Goal: Information Seeking & Learning: Learn about a topic

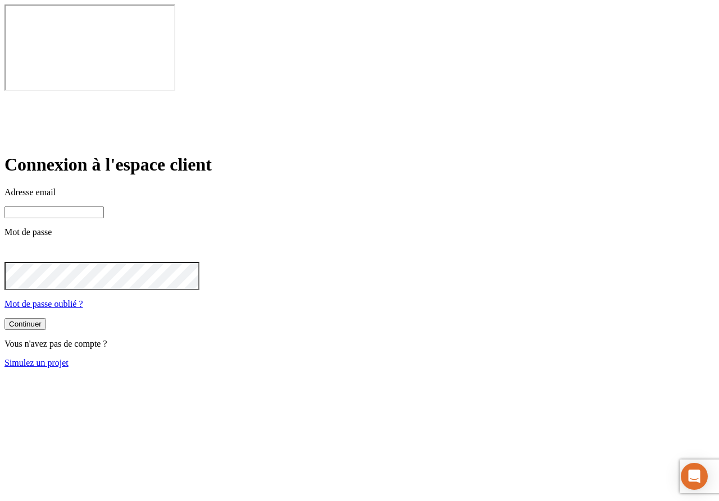
click at [104, 207] on input at bounding box center [53, 213] width 99 height 12
paste input "[PERSON_NAME][DOMAIN_NAME][EMAIL_ADDRESS][DOMAIN_NAME]"
type input "[PERSON_NAME][DOMAIN_NAME][EMAIL_ADDRESS][DOMAIN_NAME]"
click at [46, 319] on button "Continuer" at bounding box center [25, 325] width 42 height 12
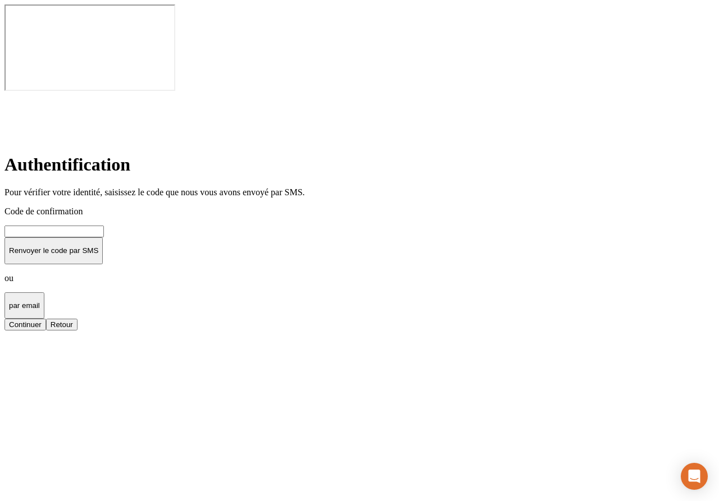
click at [104, 226] on input at bounding box center [53, 232] width 99 height 12
type input "000000"
click at [46, 319] on button "Continuer" at bounding box center [25, 325] width 42 height 12
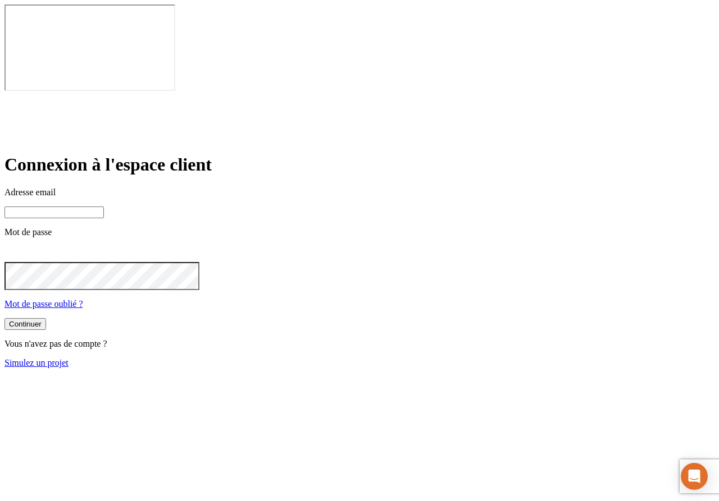
click at [104, 207] on input at bounding box center [53, 213] width 99 height 12
paste input "james.bond+38708@nalo.fr"
click at [46, 319] on button "Continuer" at bounding box center [25, 325] width 42 height 12
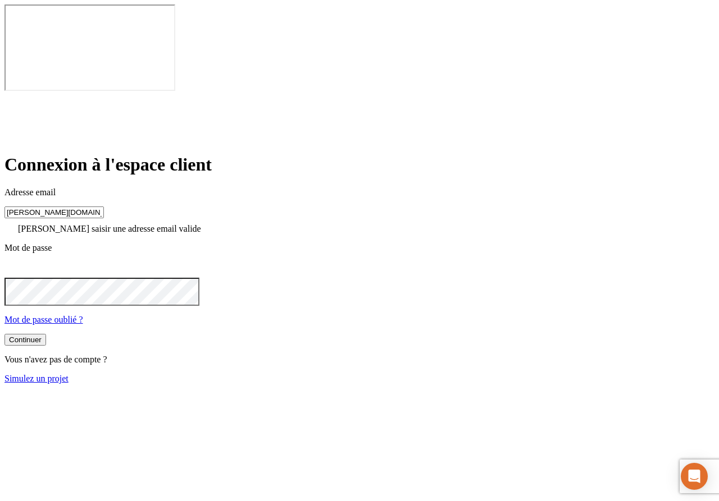
click at [104, 207] on input "james.bond+38708@nalo.fr" at bounding box center [53, 213] width 99 height 12
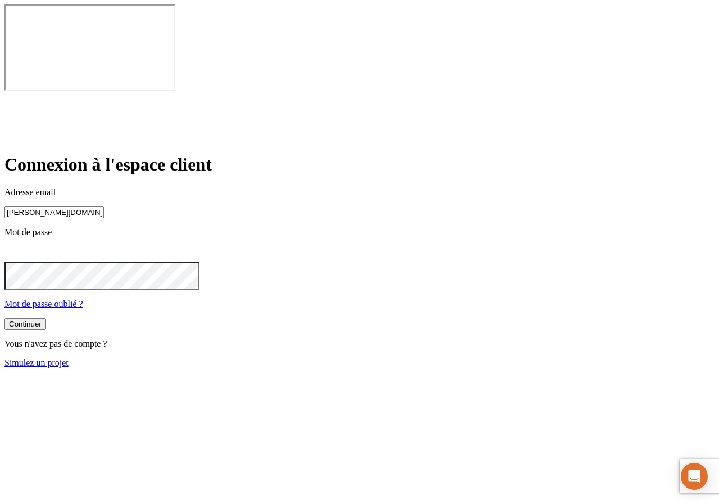
type input "james.bond+38708@nalo.fr"
click at [46, 318] on button "Continuer" at bounding box center [25, 324] width 42 height 12
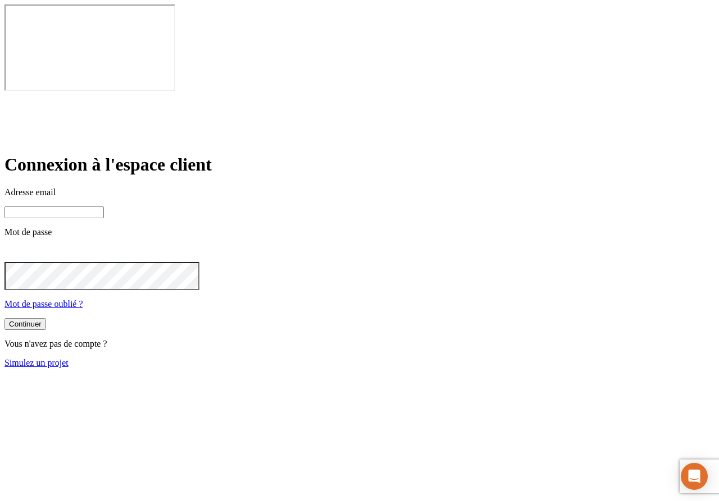
click at [104, 207] on input at bounding box center [53, 213] width 99 height 12
paste input "james.bond+33839@nalo.fr"
type input "james.bond+33839@nalo.fr"
click at [46, 319] on button "Continuer" at bounding box center [25, 325] width 42 height 12
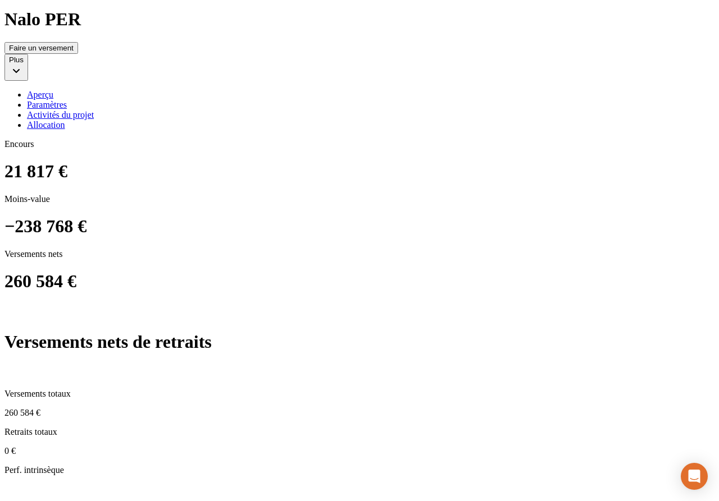
scroll to position [389, 0]
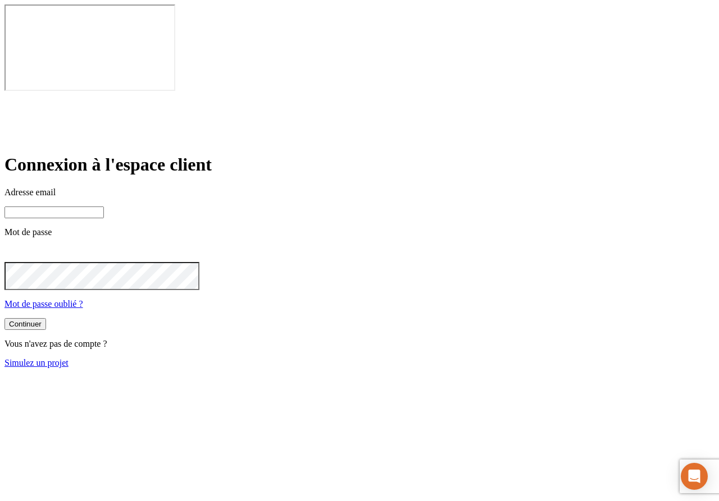
click at [104, 207] on input at bounding box center [53, 213] width 99 height 12
paste input "james.bond+11569@nalo.fr"
type input "james.bond+11569@nalo.fr"
click at [46, 319] on button "Continuer" at bounding box center [25, 325] width 42 height 12
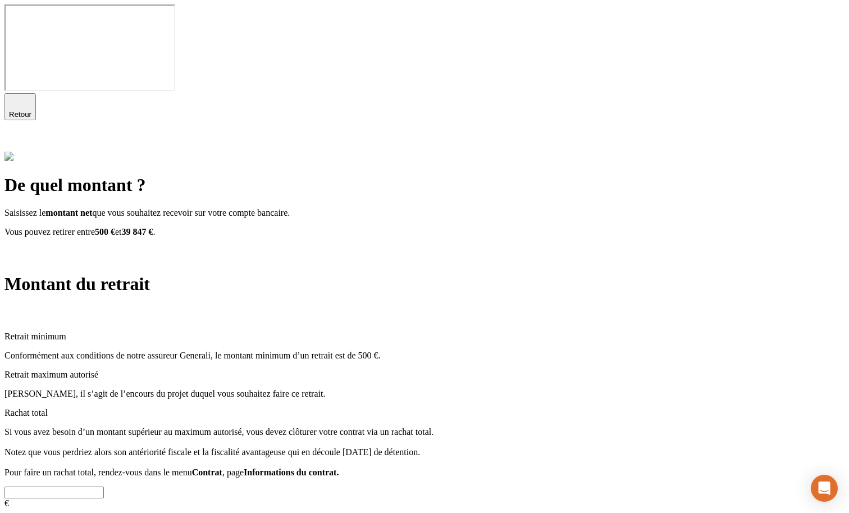
click at [31, 110] on span "Retour" at bounding box center [20, 114] width 22 height 8
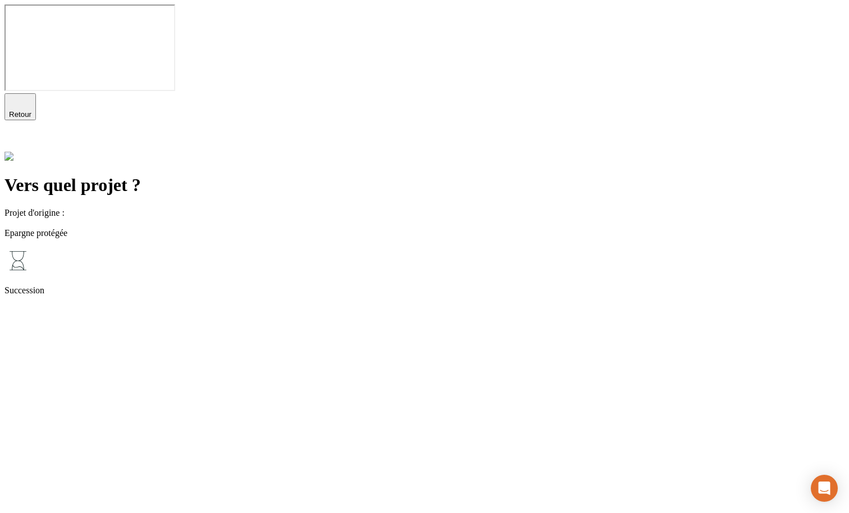
click at [15, 139] on icon at bounding box center [11, 143] width 8 height 8
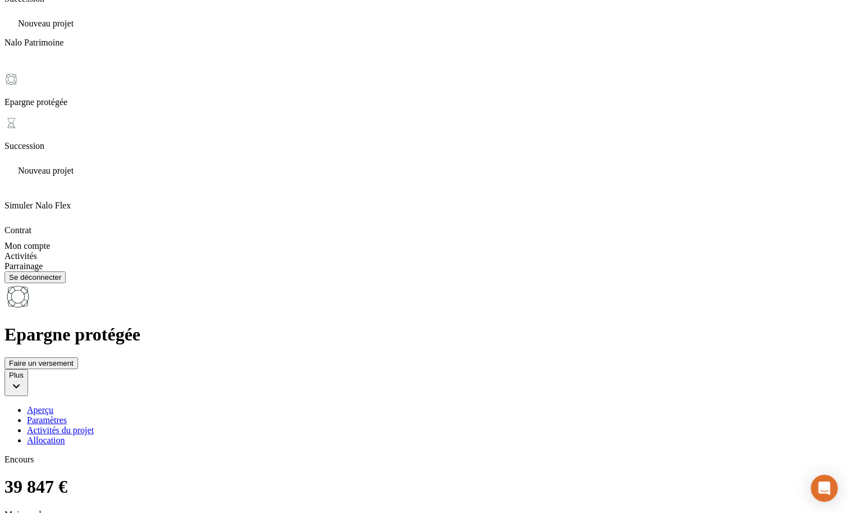
scroll to position [328, 0]
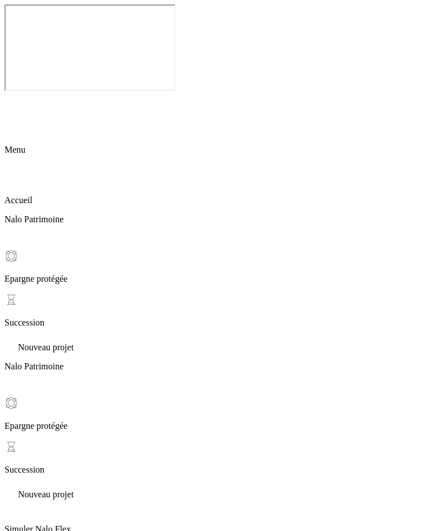
click at [15, 96] on icon at bounding box center [11, 100] width 8 height 8
click at [15, 158] on icon at bounding box center [11, 162] width 8 height 8
click at [18, 129] on icon at bounding box center [10, 135] width 13 height 13
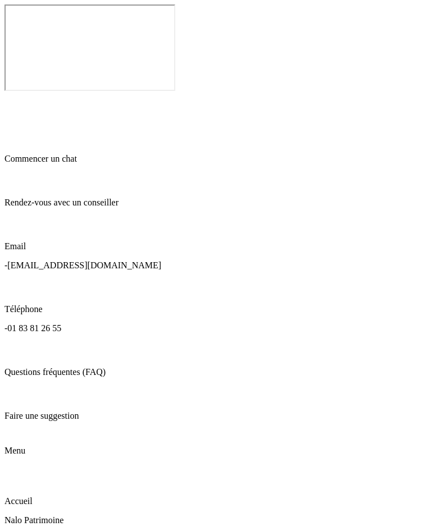
click at [18, 129] on icon at bounding box center [10, 135] width 13 height 13
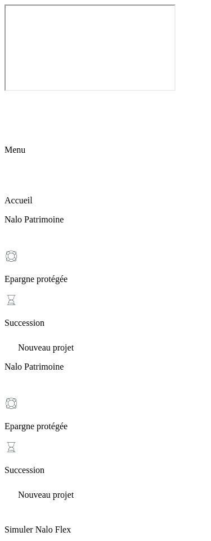
click at [12, 138] on icon at bounding box center [11, 138] width 1 height 1
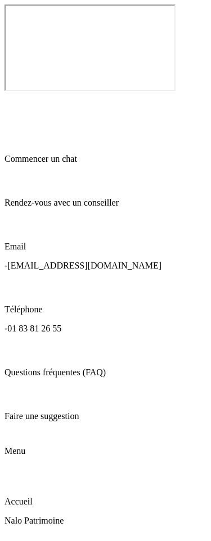
click at [12, 138] on icon at bounding box center [11, 138] width 1 height 1
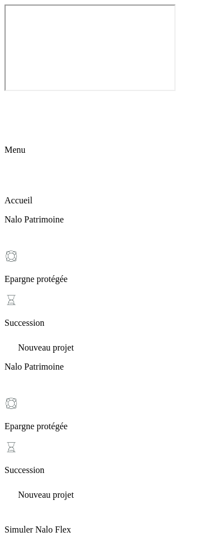
click at [12, 138] on icon at bounding box center [11, 138] width 1 height 1
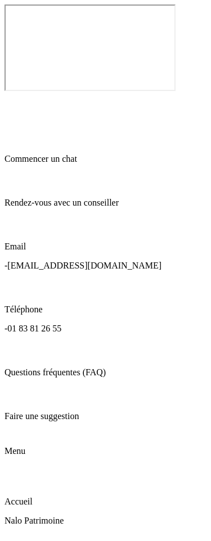
click at [12, 138] on icon at bounding box center [11, 138] width 1 height 1
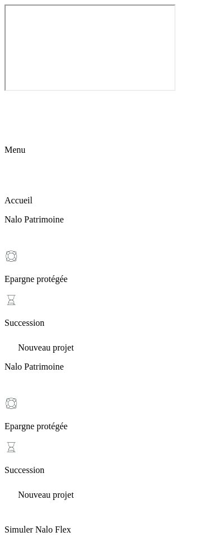
click at [12, 138] on icon at bounding box center [11, 138] width 1 height 1
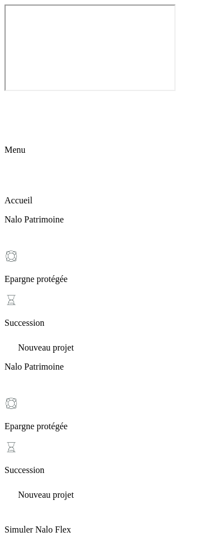
click at [15, 96] on icon at bounding box center [11, 100] width 8 height 8
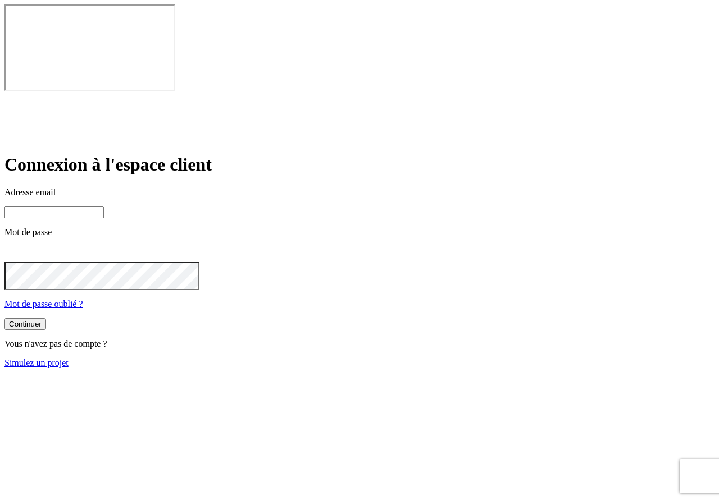
click at [104, 207] on input at bounding box center [53, 213] width 99 height 12
paste input "[PERSON_NAME][DOMAIN_NAME][EMAIL_ADDRESS][DOMAIN_NAME]"
type input "[PERSON_NAME][DOMAIN_NAME][EMAIL_ADDRESS][DOMAIN_NAME]"
click at [46, 318] on button "Continuer" at bounding box center [25, 324] width 42 height 12
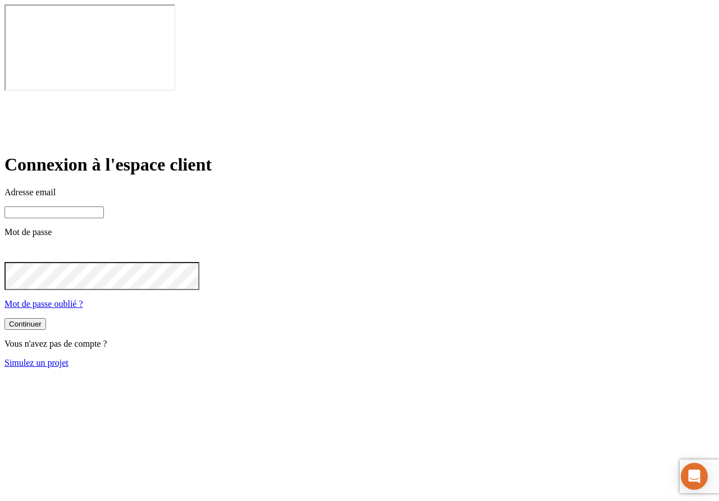
click at [104, 207] on input at bounding box center [53, 213] width 99 height 12
paste input "james.bond+15996@nalo.fr"
type input "james.bond+15996@nalo.fr"
click at [46, 319] on button "Continuer" at bounding box center [25, 325] width 42 height 12
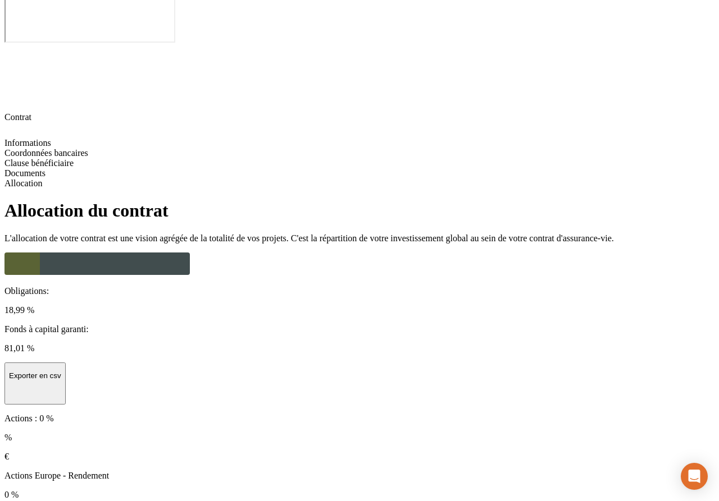
scroll to position [49, 0]
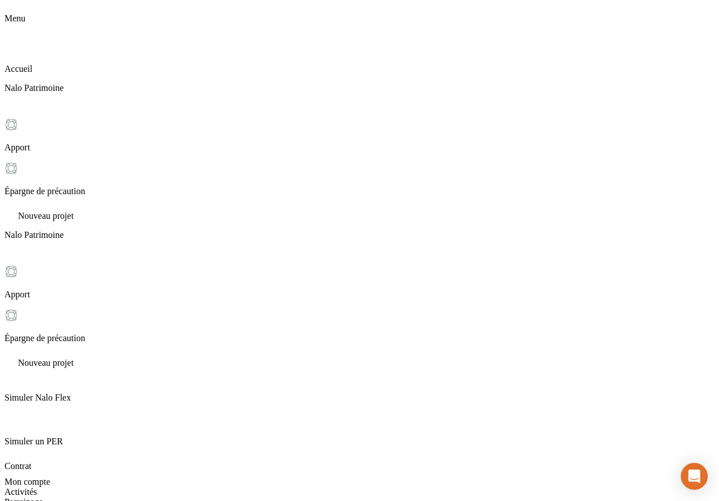
scroll to position [135, 0]
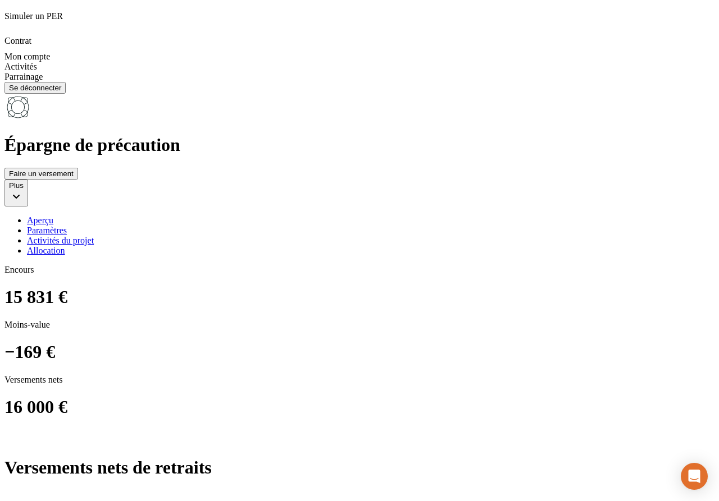
scroll to position [558, 0]
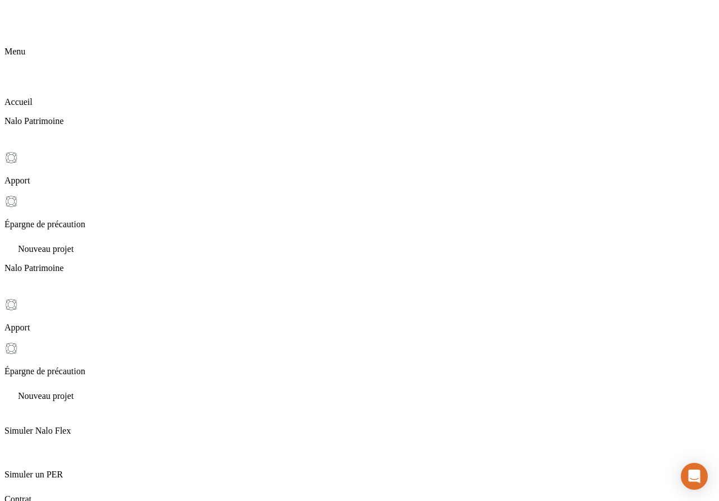
scroll to position [130, 0]
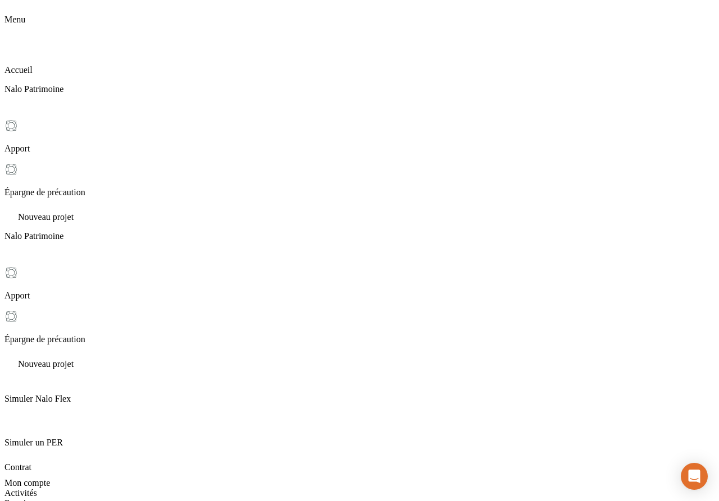
drag, startPoint x: 203, startPoint y: 336, endPoint x: 253, endPoint y: 333, distance: 50.6
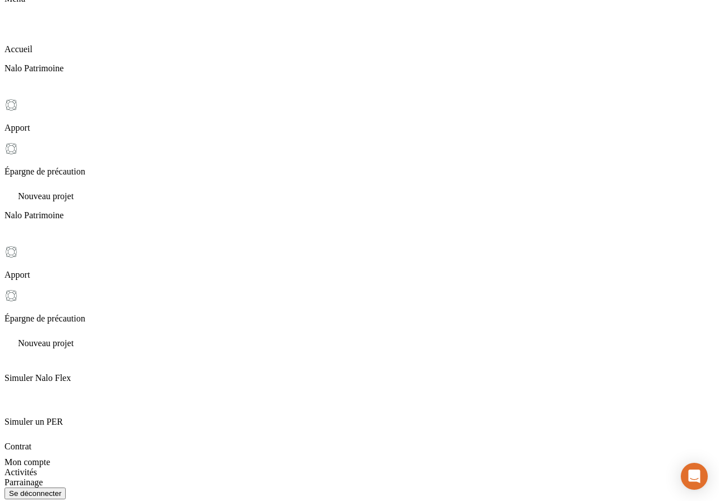
scroll to position [202, 0]
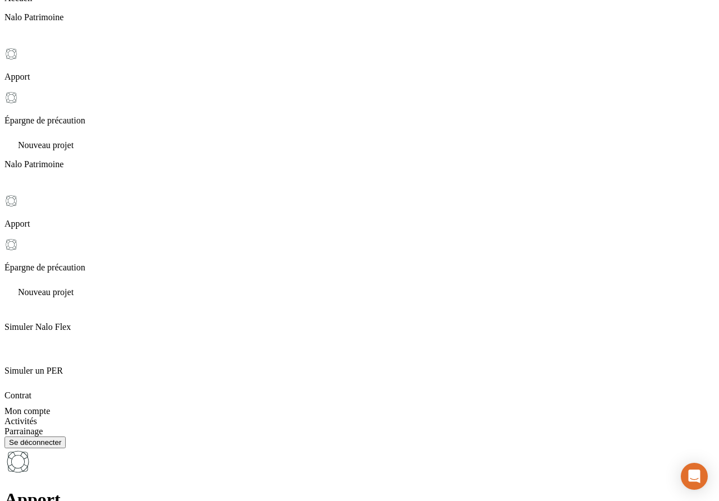
drag, startPoint x: 240, startPoint y: 264, endPoint x: 204, endPoint y: 264, distance: 35.9
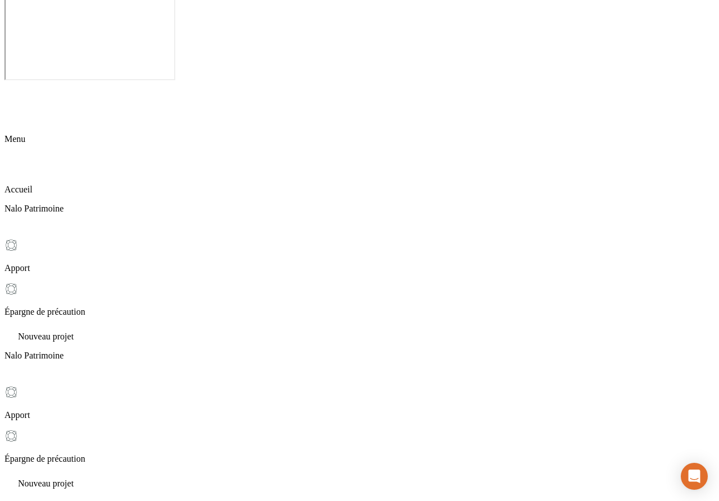
scroll to position [0, 0]
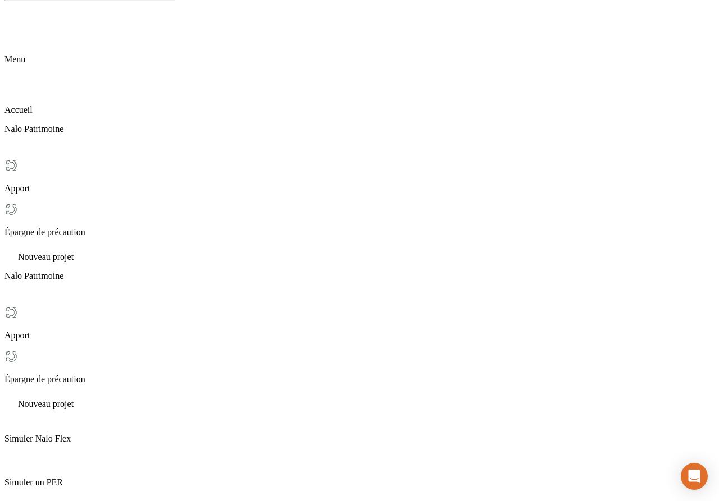
scroll to position [93, 0]
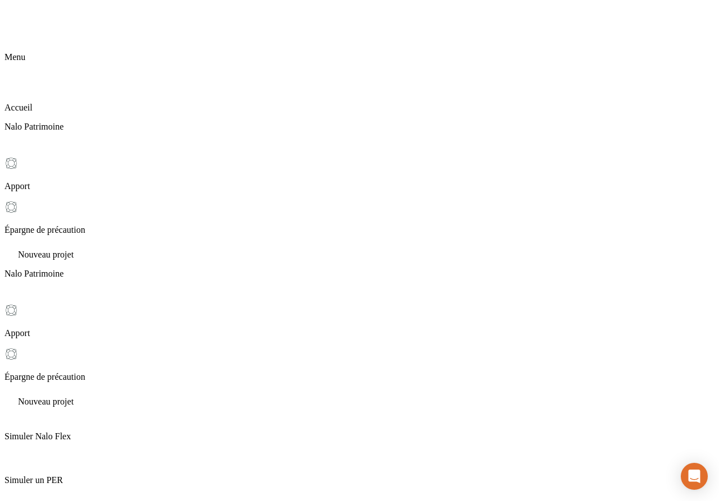
drag, startPoint x: 252, startPoint y: 374, endPoint x: 202, endPoint y: 371, distance: 50.0
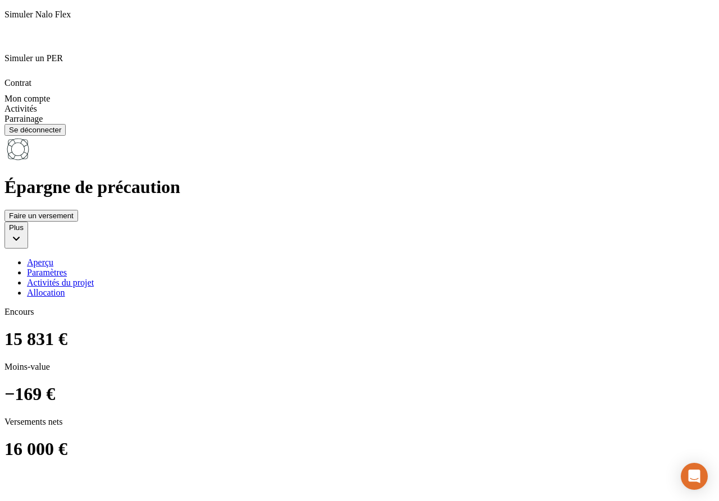
scroll to position [519, 0]
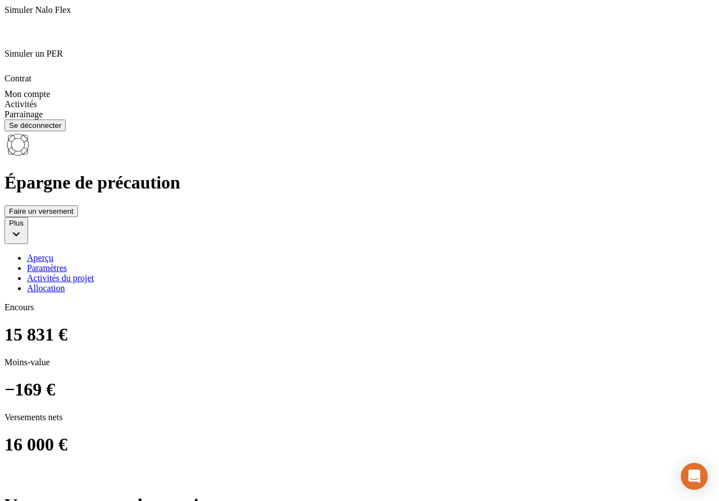
drag, startPoint x: 234, startPoint y: 328, endPoint x: 205, endPoint y: 328, distance: 28.6
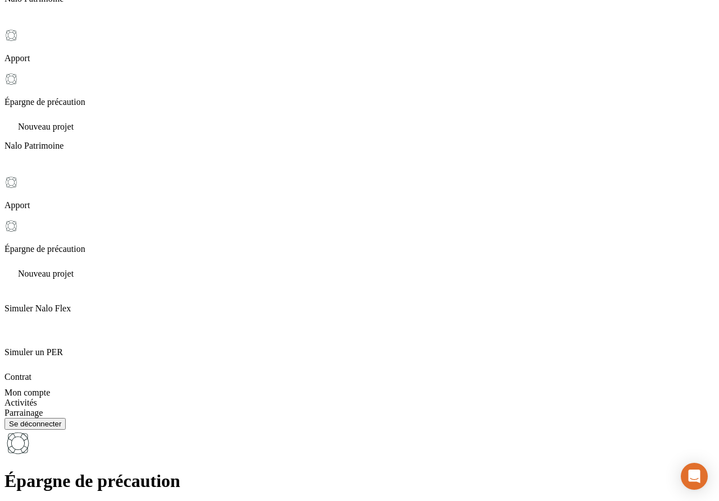
scroll to position [16, 0]
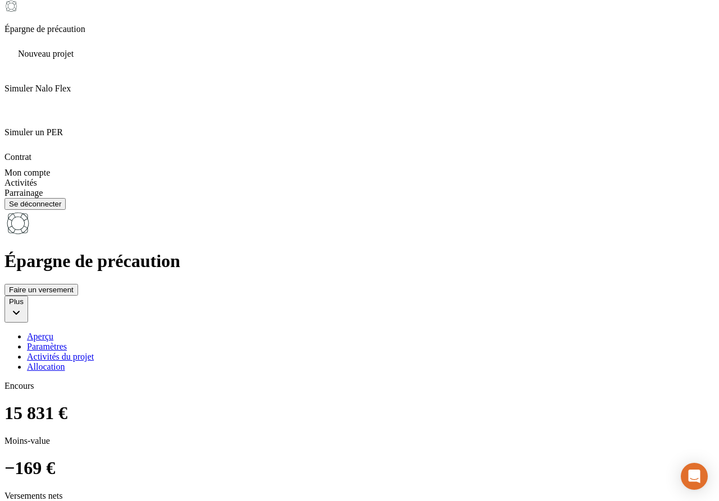
scroll to position [443, 0]
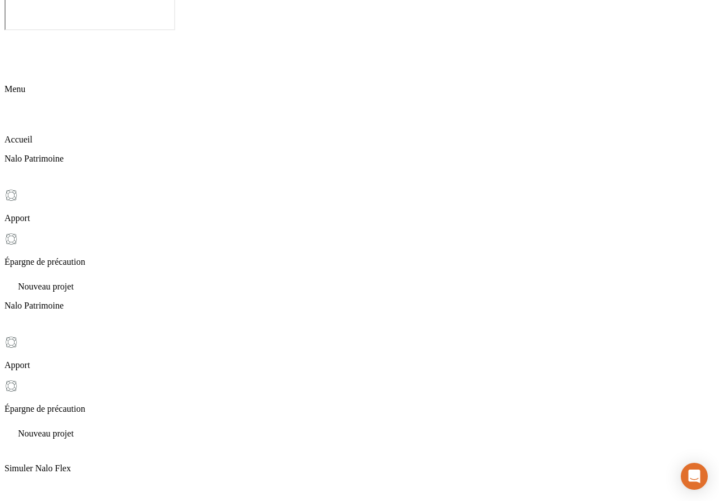
scroll to position [61, 0]
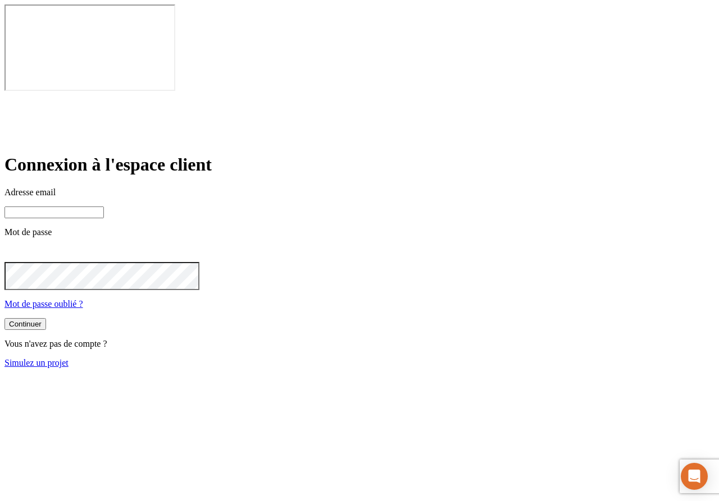
click at [104, 207] on input at bounding box center [53, 213] width 99 height 12
paste input "james.bond+1300@nalo.fr"
type input "james.bond+1300@nalo.fr"
click at [46, 319] on button "Continuer" at bounding box center [25, 325] width 42 height 12
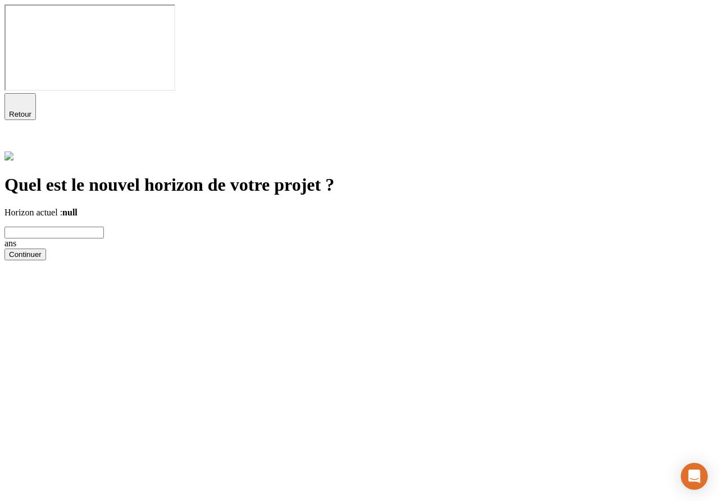
click at [689, 93] on div "Retour" at bounding box center [359, 122] width 710 height 58
click at [18, 136] on icon at bounding box center [10, 142] width 13 height 13
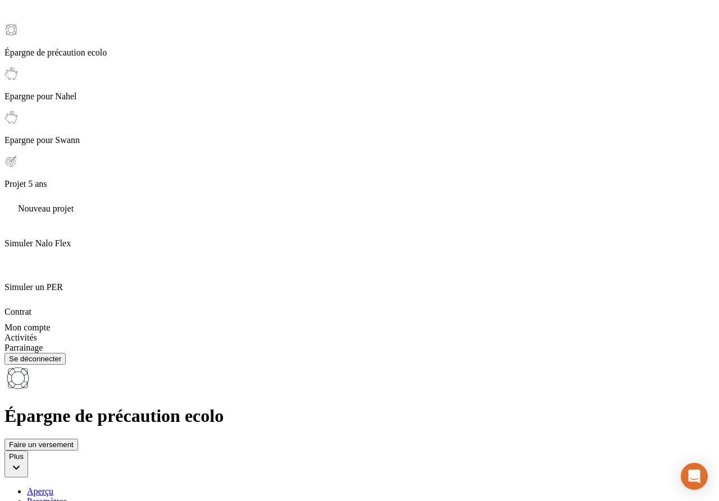
scroll to position [483, 0]
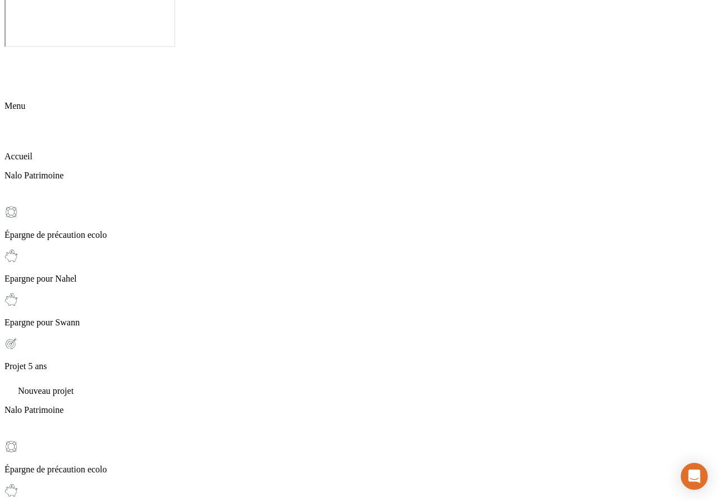
scroll to position [33, 0]
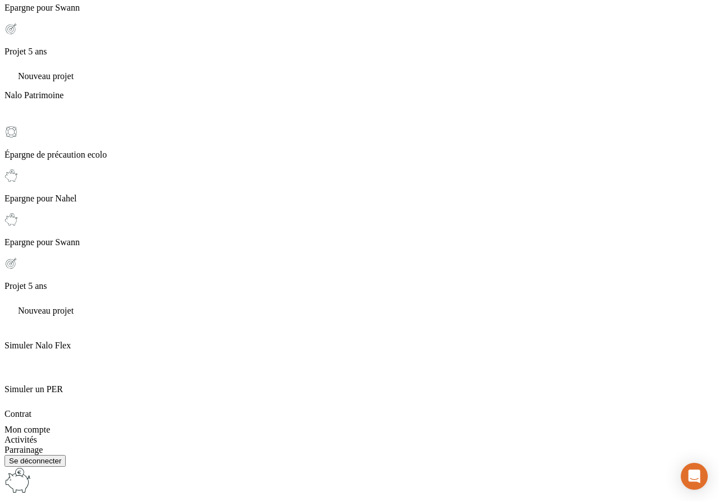
scroll to position [314, 0]
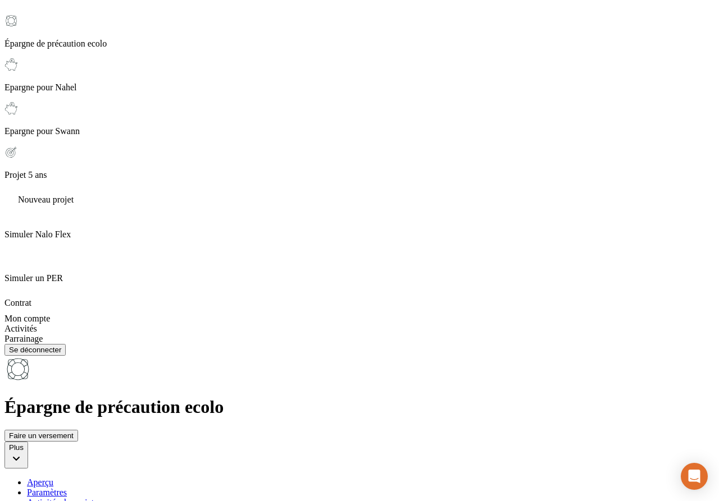
scroll to position [488, 0]
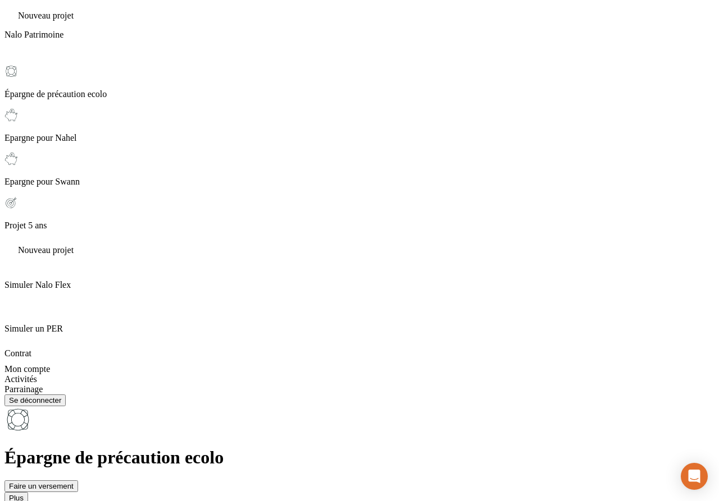
scroll to position [468, 0]
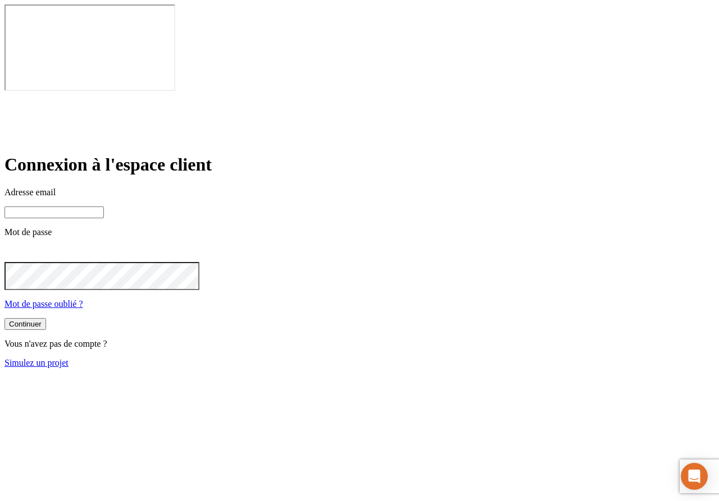
click at [104, 207] on input at bounding box center [53, 213] width 99 height 12
paste input "[PERSON_NAME][DOMAIN_NAME][EMAIL_ADDRESS][DOMAIN_NAME]"
type input "[PERSON_NAME][DOMAIN_NAME][EMAIL_ADDRESS][DOMAIN_NAME]"
click at [46, 319] on button "Continuer" at bounding box center [25, 325] width 42 height 12
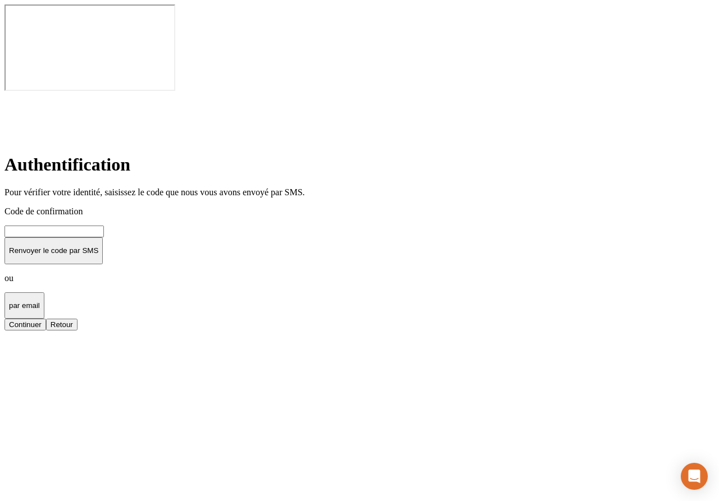
click at [104, 226] on input at bounding box center [53, 232] width 99 height 12
type input "000000"
click at [46, 319] on button "Continuer" at bounding box center [25, 325] width 42 height 12
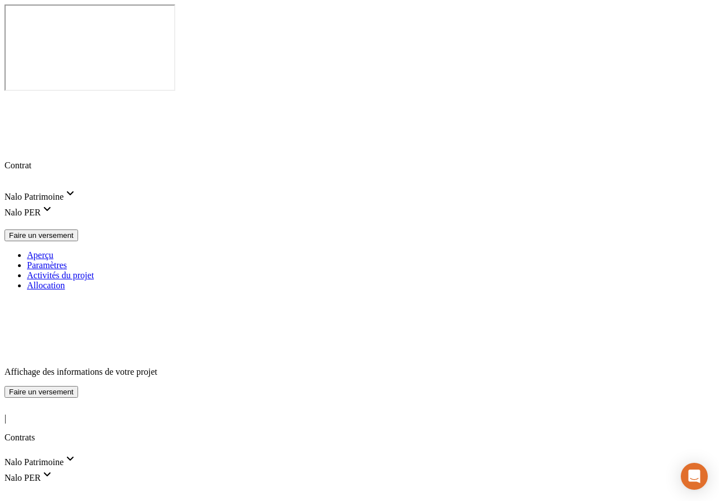
click at [63, 458] on span "Nalo Patrimoine" at bounding box center [33, 463] width 59 height 10
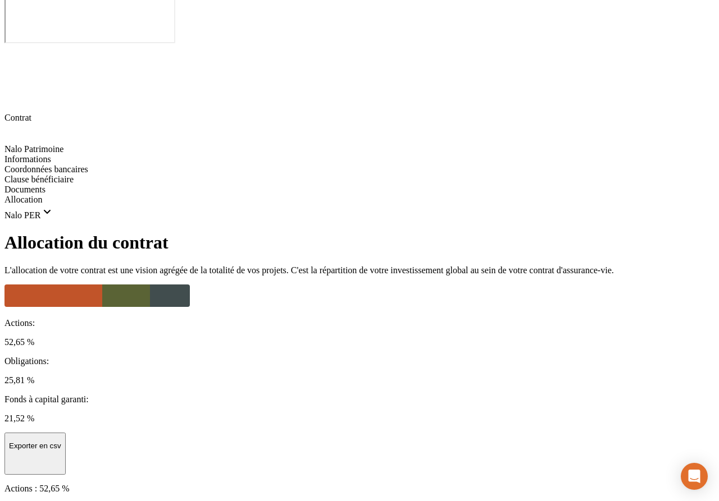
scroll to position [20, 0]
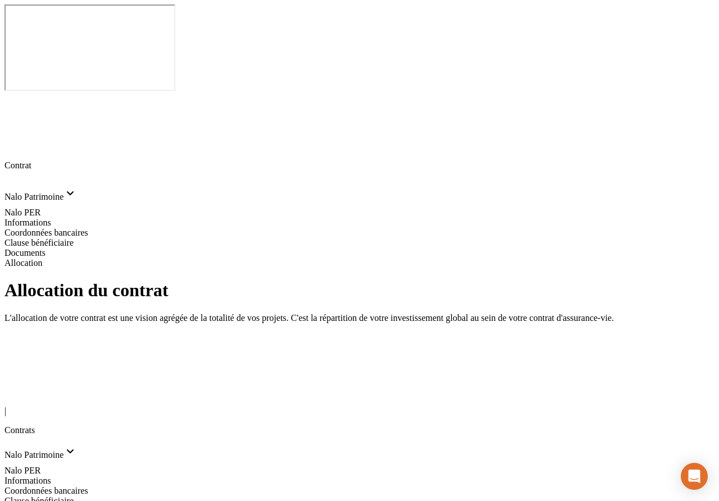
click at [45, 501] on span "Documents" at bounding box center [24, 511] width 41 height 10
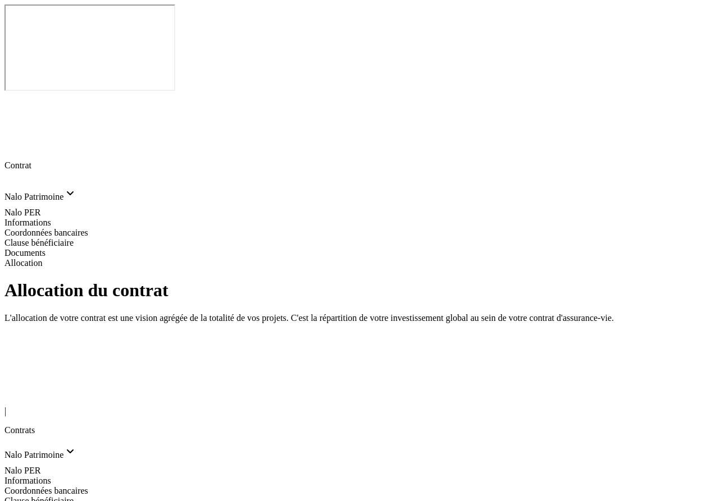
click at [18, 391] on icon at bounding box center [10, 397] width 13 height 13
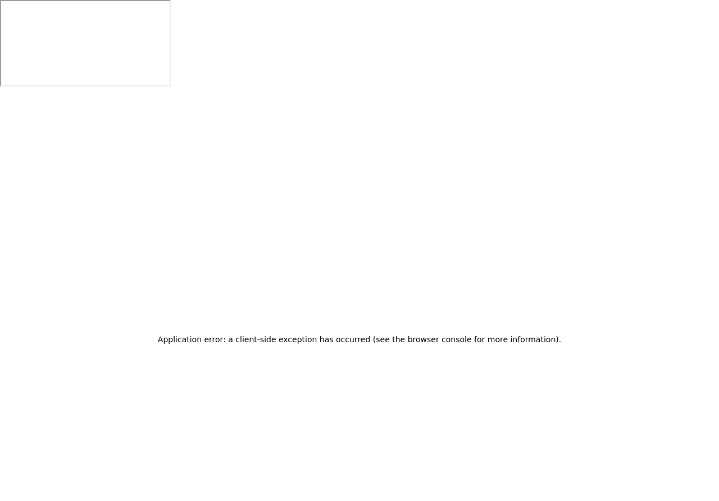
click at [395, 101] on div "Application error: a client-side exception has occurred (see the browser consol…" at bounding box center [359, 339] width 719 height 501
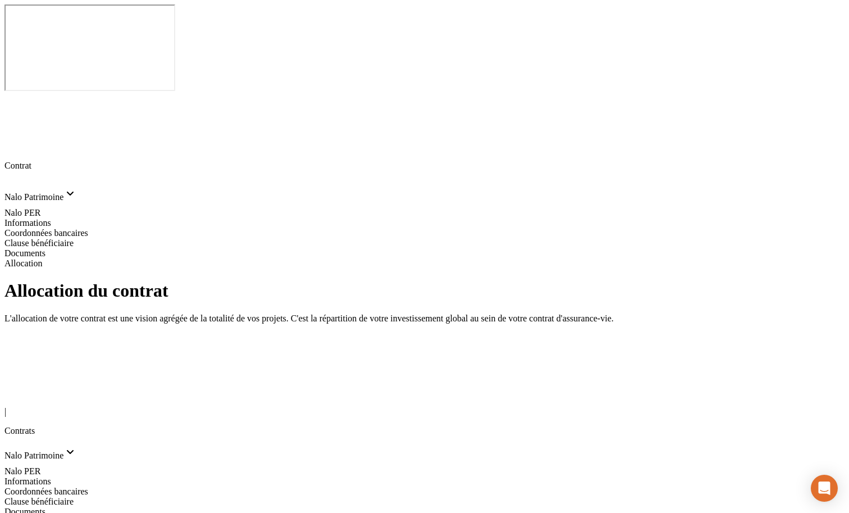
click at [18, 391] on icon at bounding box center [10, 397] width 13 height 13
